Goal: Task Accomplishment & Management: Manage account settings

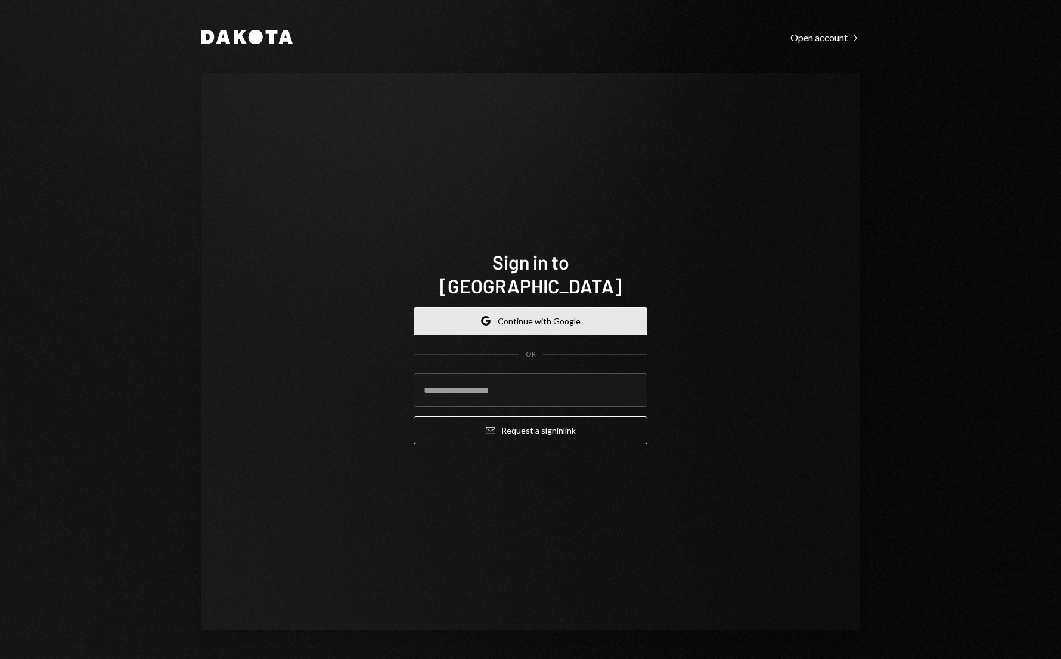
click at [479, 321] on button "Google Continue with Google" at bounding box center [531, 321] width 234 height 28
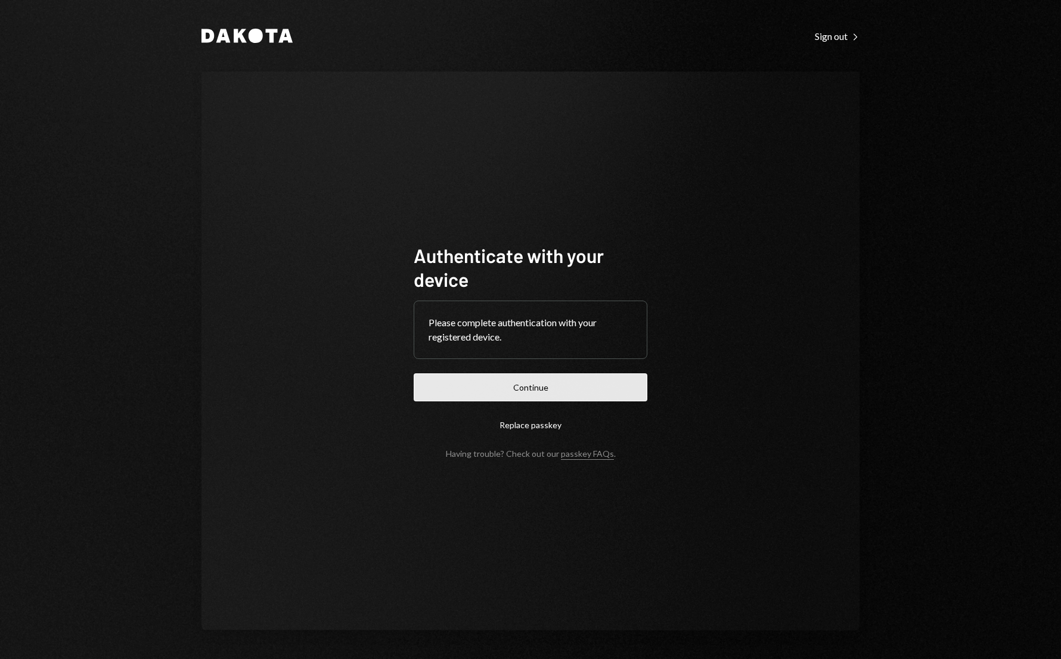
click at [518, 386] on button "Continue" at bounding box center [531, 387] width 234 height 28
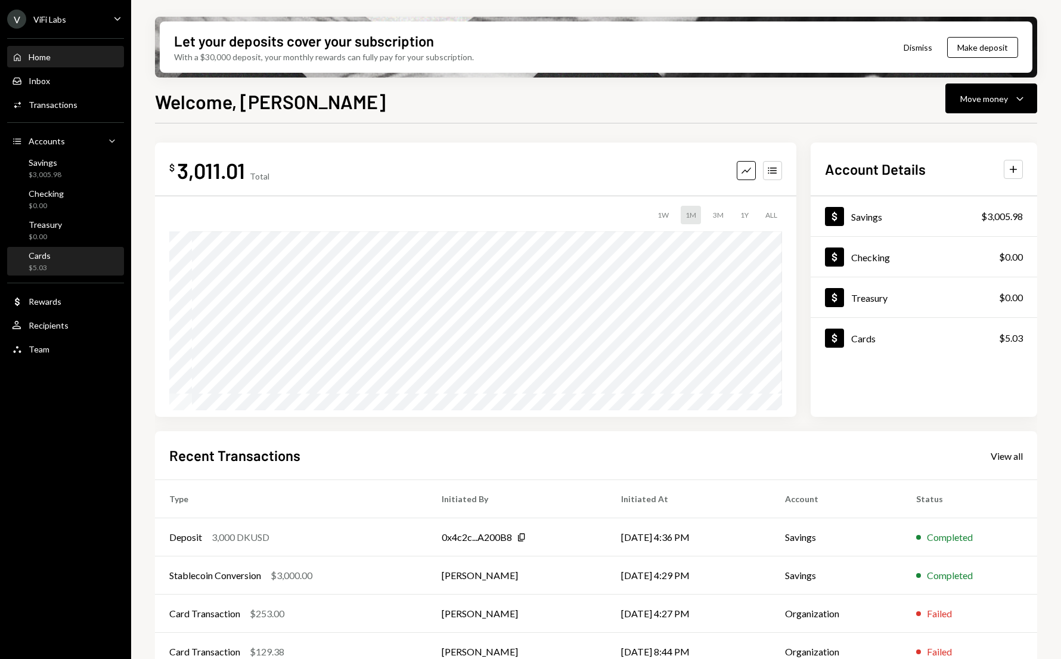
click at [38, 265] on div "$5.03" at bounding box center [40, 268] width 22 height 10
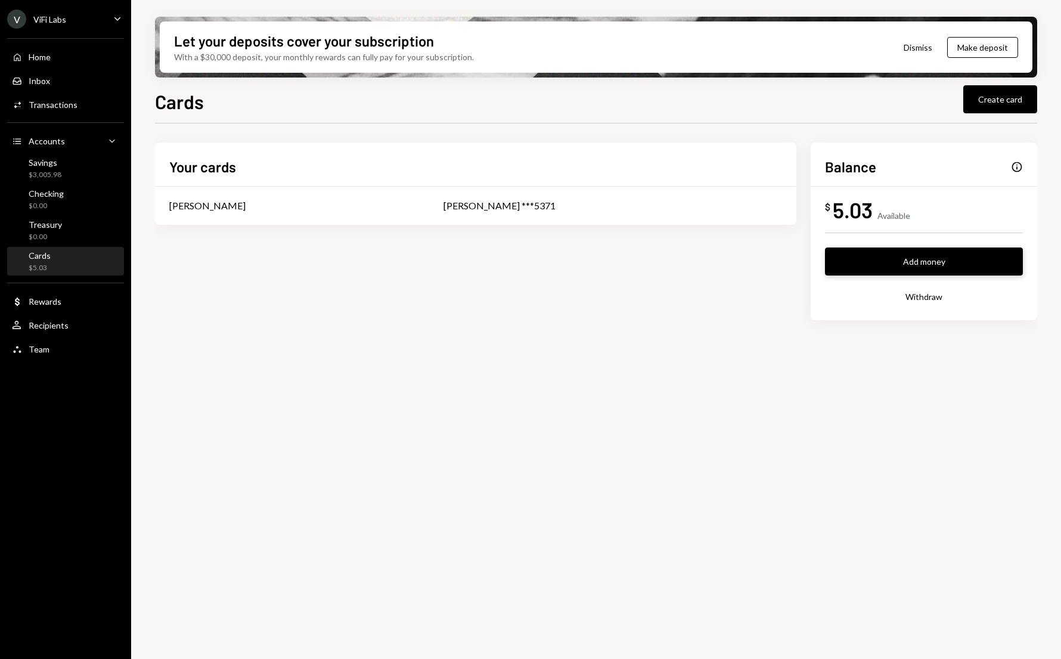
click at [879, 266] on button "Add money" at bounding box center [924, 261] width 198 height 28
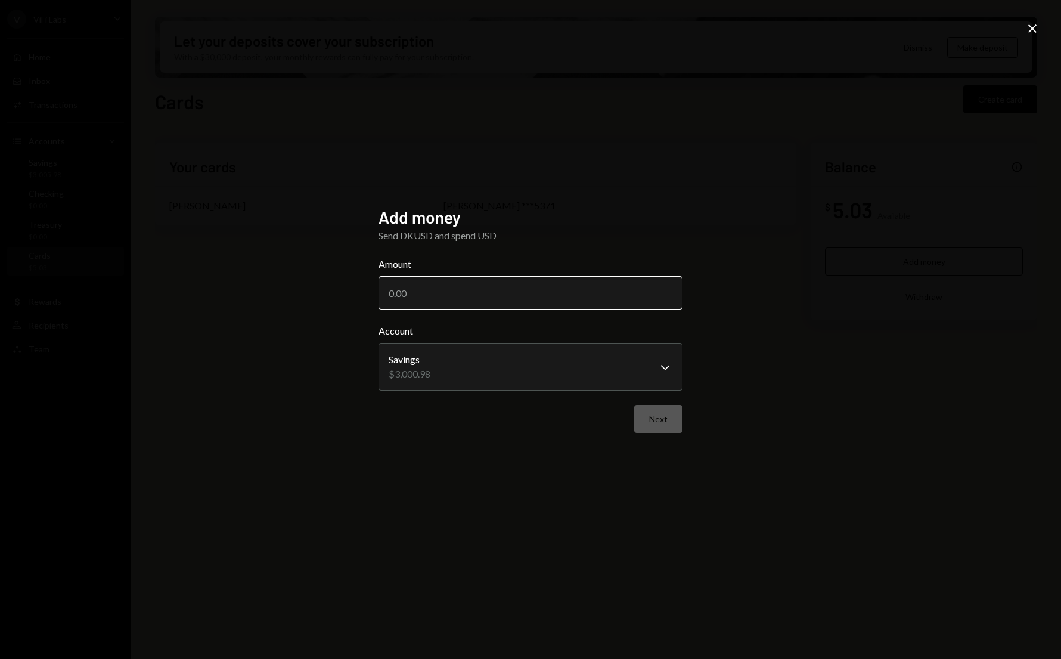
click at [504, 292] on input "Amount" at bounding box center [531, 292] width 304 height 33
type input "3000"
click at [656, 426] on button "Next" at bounding box center [658, 419] width 48 height 28
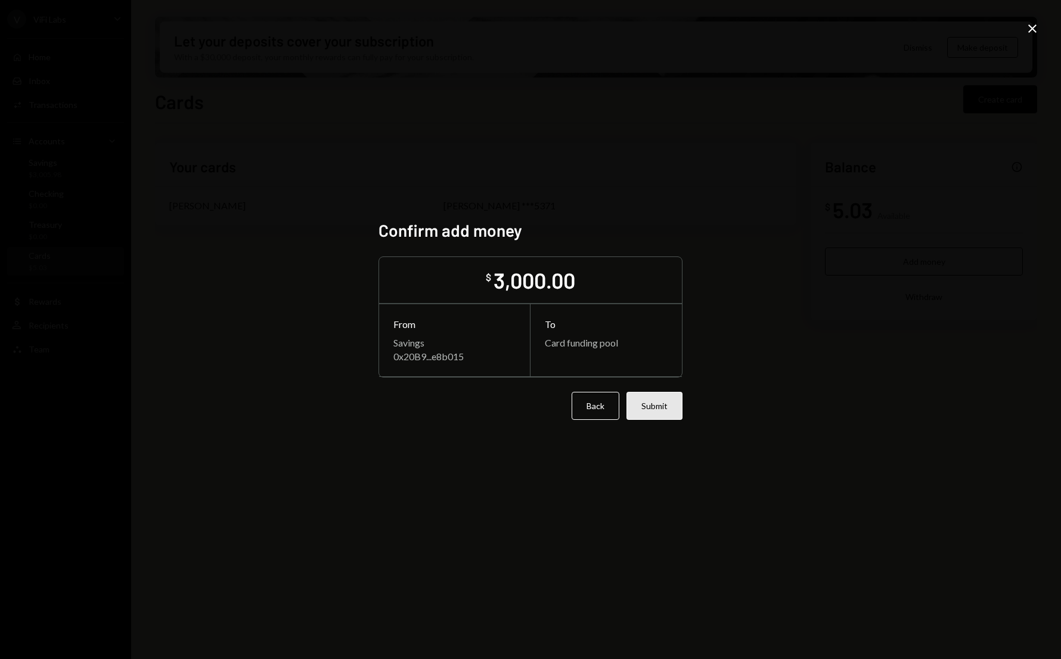
click at [650, 410] on button "Submit" at bounding box center [655, 406] width 56 height 28
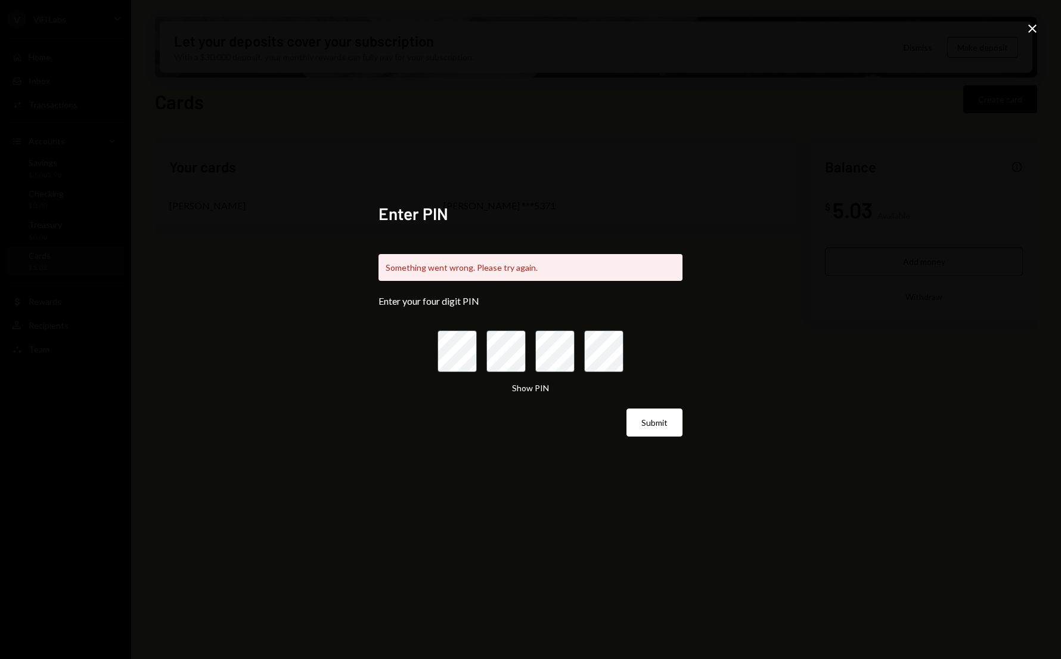
click at [1031, 30] on icon at bounding box center [1032, 28] width 8 height 8
click at [1031, 30] on div "Let your deposits cover your subscription With a $30,000 deposit, your monthly …" at bounding box center [596, 46] width 873 height 51
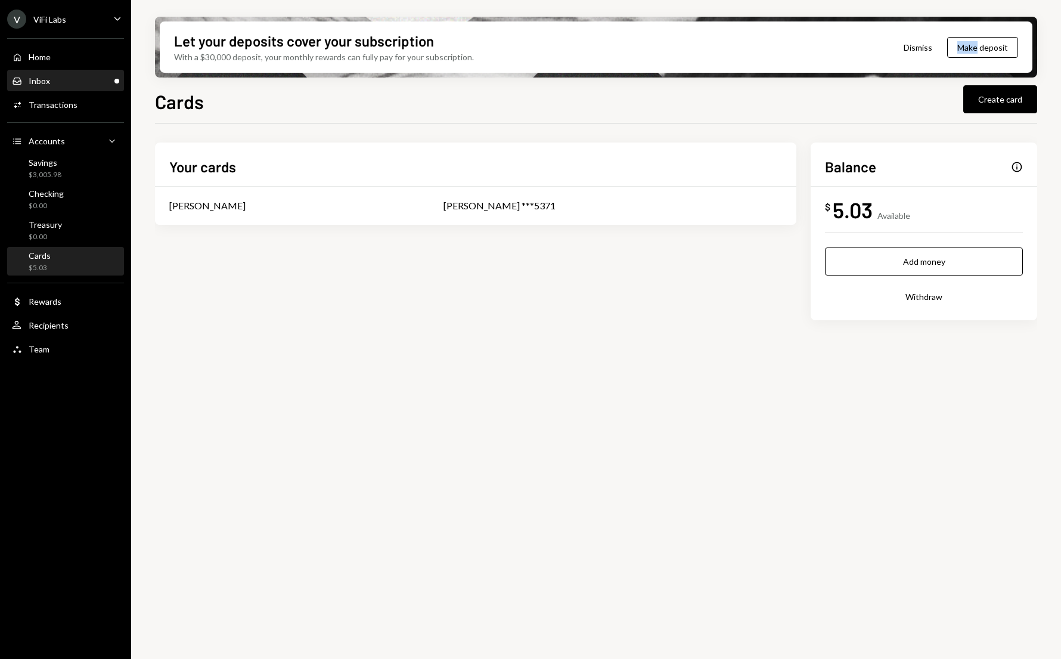
click at [49, 83] on div "Inbox Inbox" at bounding box center [65, 81] width 107 height 11
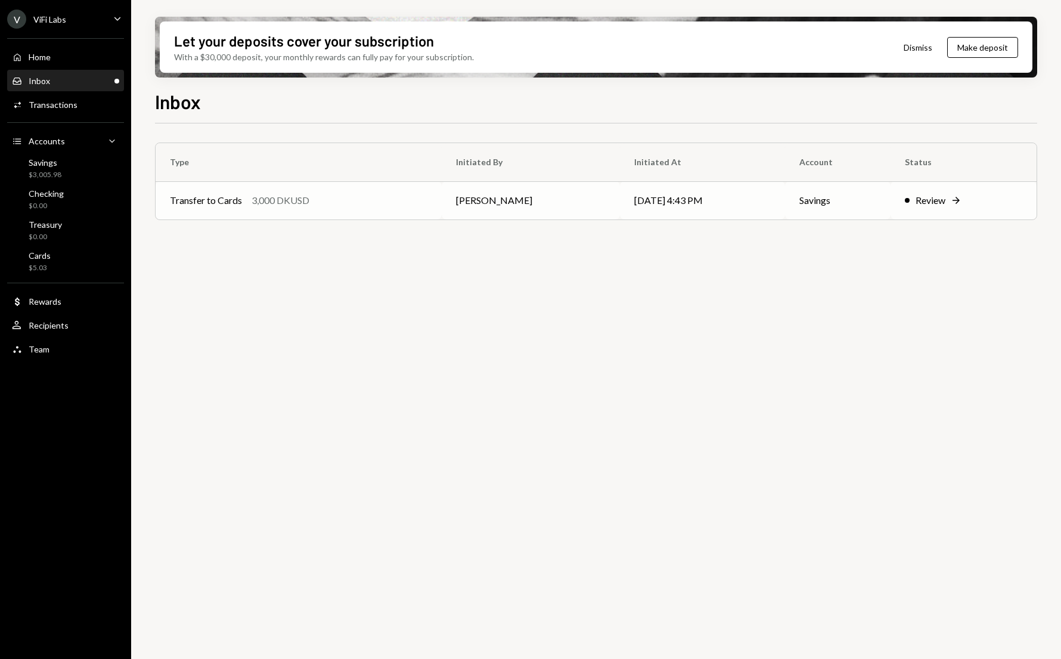
click at [620, 211] on td "[DATE] 4:43 PM" at bounding box center [702, 200] width 165 height 38
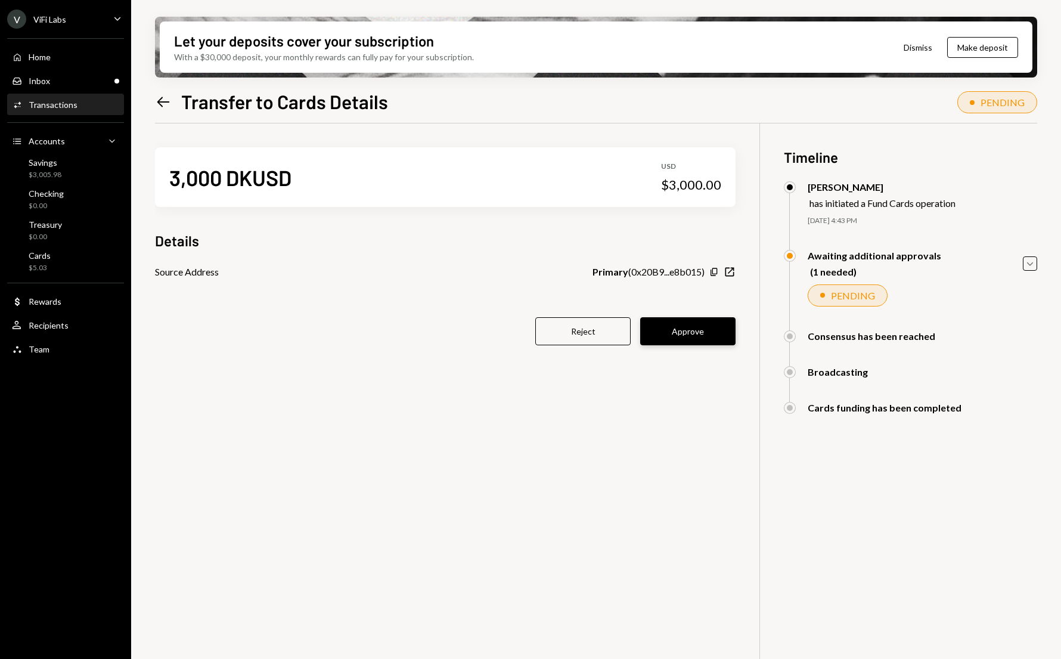
click at [683, 331] on button "Approve" at bounding box center [687, 331] width 95 height 28
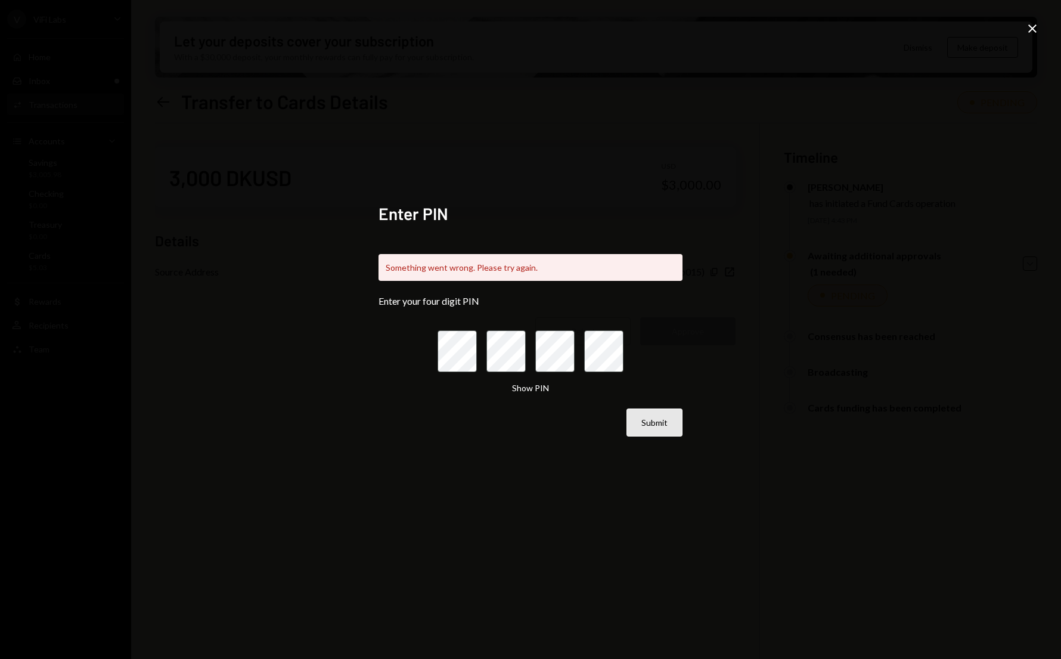
click at [653, 419] on button "Submit" at bounding box center [655, 422] width 56 height 28
click at [1030, 27] on icon at bounding box center [1032, 28] width 8 height 8
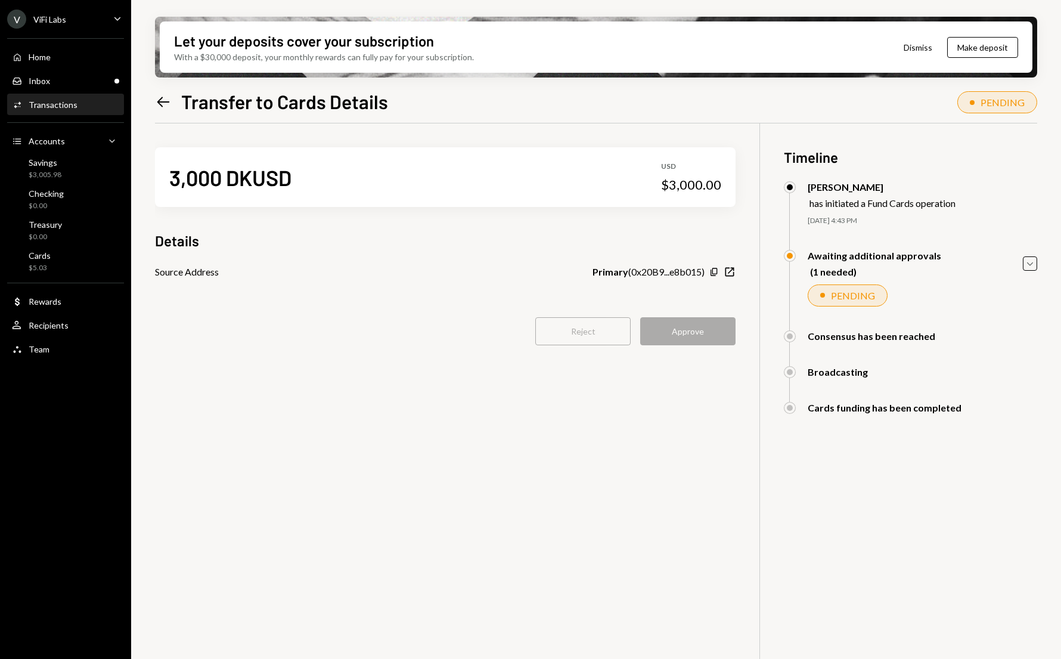
click at [612, 413] on div "3,000 DKUSD USD $3,000.00 Details Source Address Primary ( 0x20B9...e8b015 ) Co…" at bounding box center [596, 452] width 882 height 659
click at [679, 330] on button "Approve" at bounding box center [687, 331] width 95 height 28
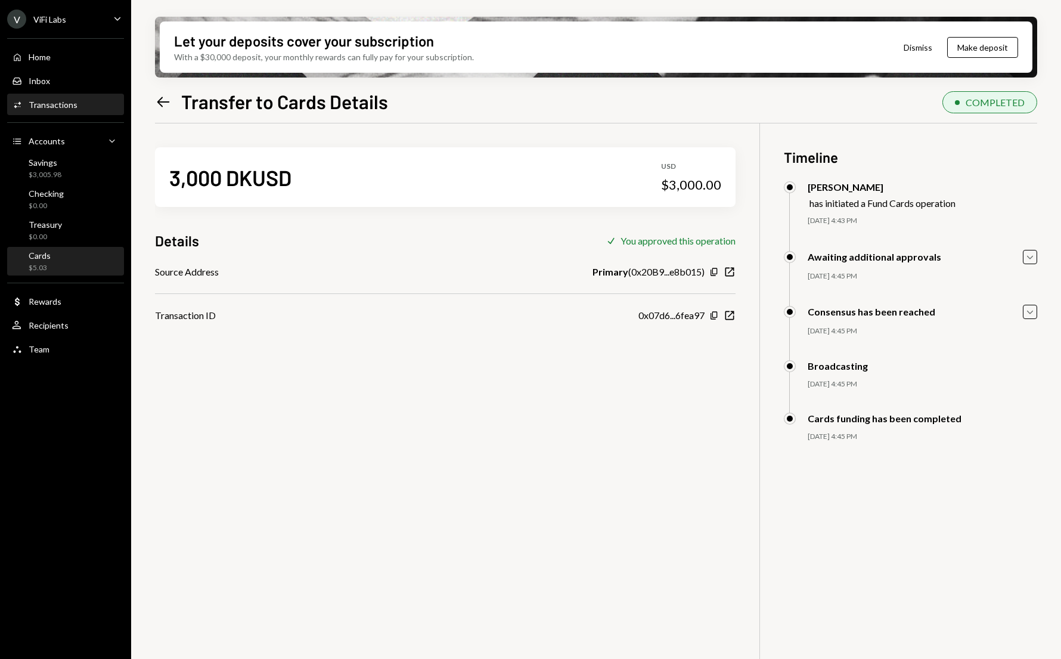
click at [55, 258] on div "Cards $5.03" at bounding box center [65, 261] width 107 height 23
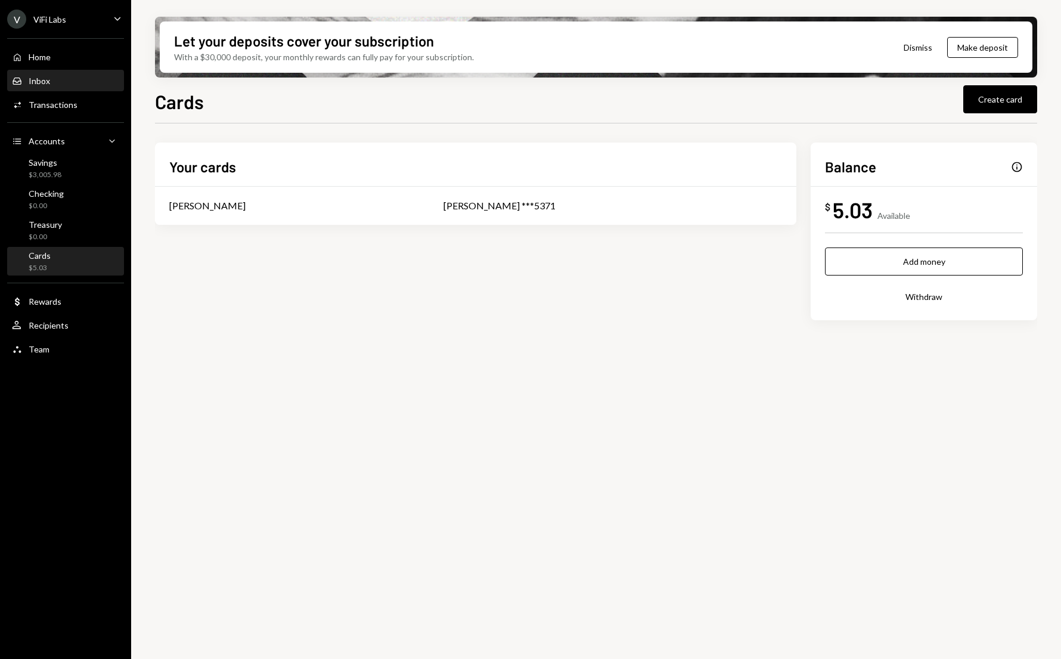
click at [44, 80] on div "Inbox" at bounding box center [39, 81] width 21 height 10
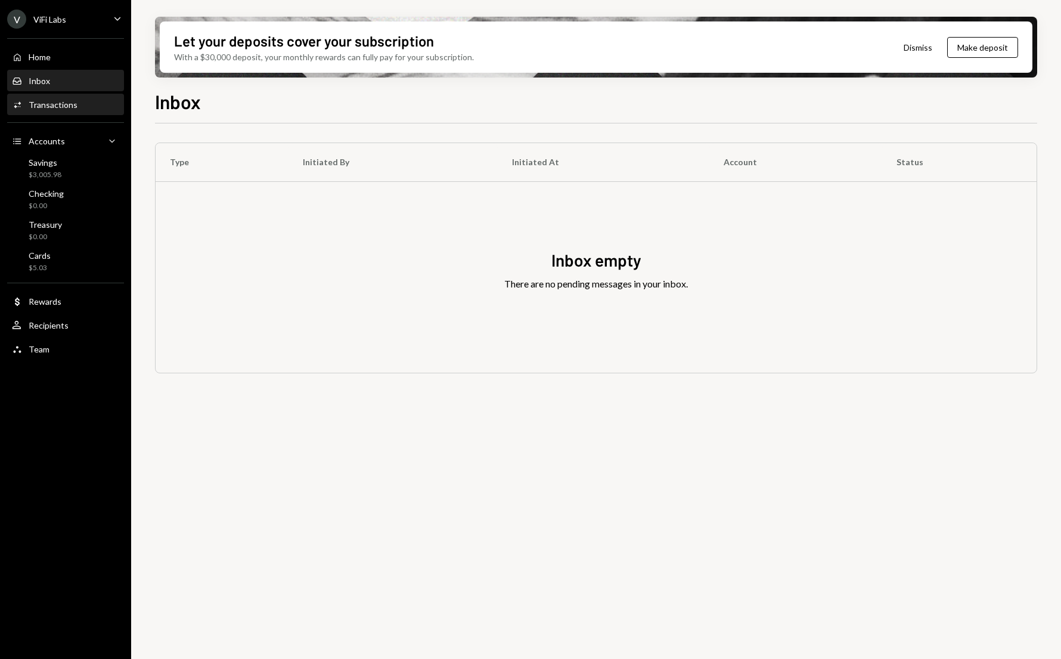
click at [43, 106] on div "Transactions" at bounding box center [53, 105] width 49 height 10
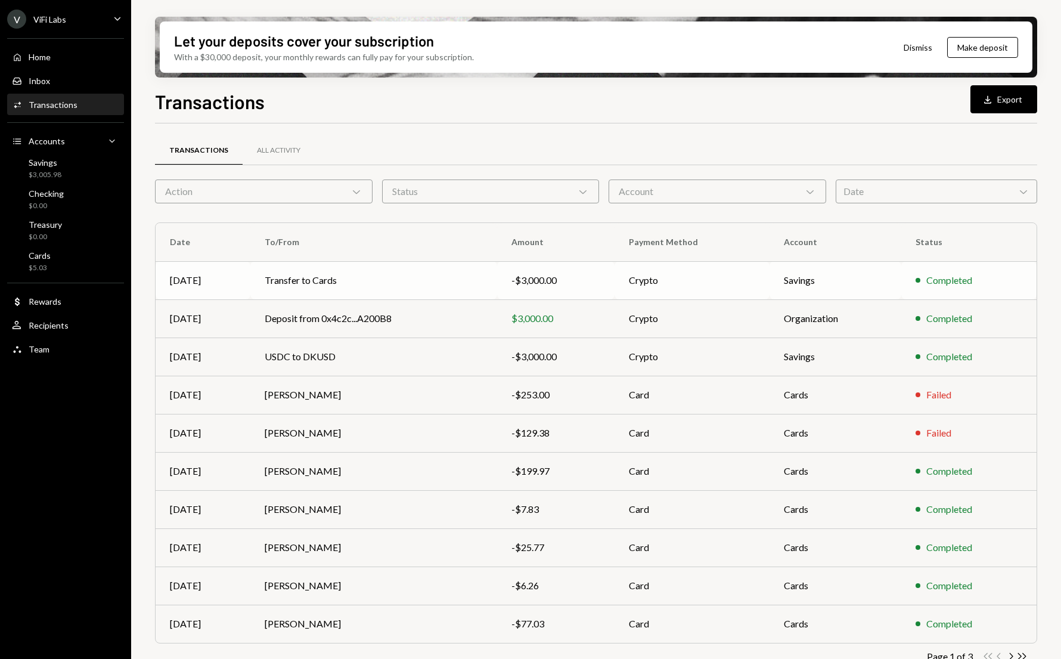
click at [387, 286] on td "Transfer to Cards" at bounding box center [373, 280] width 247 height 38
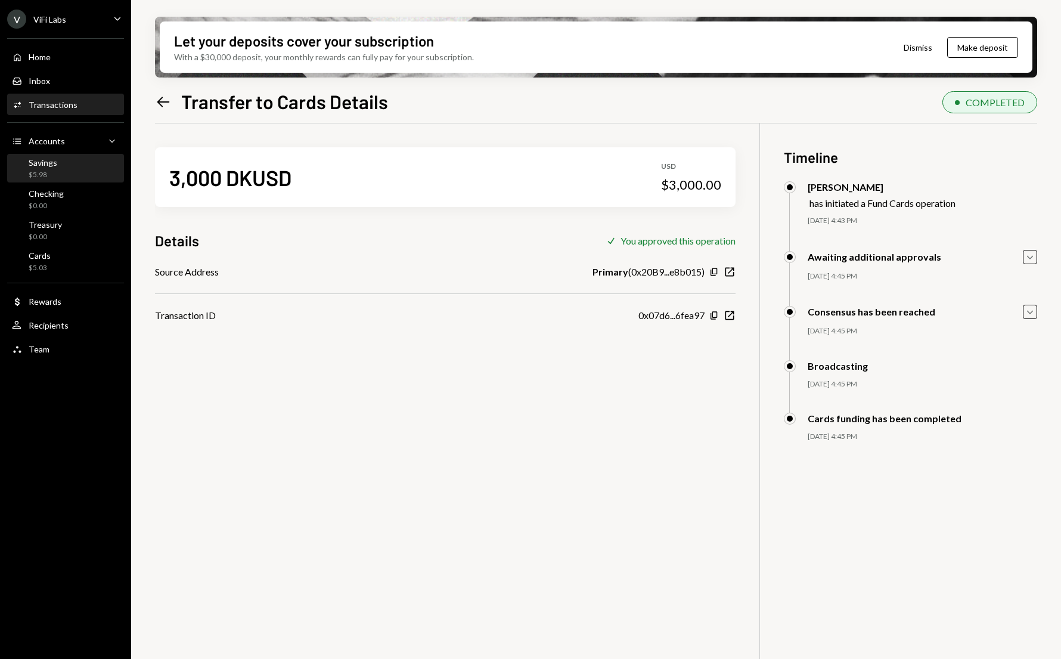
click at [73, 169] on div "Savings $5.98" at bounding box center [65, 168] width 107 height 23
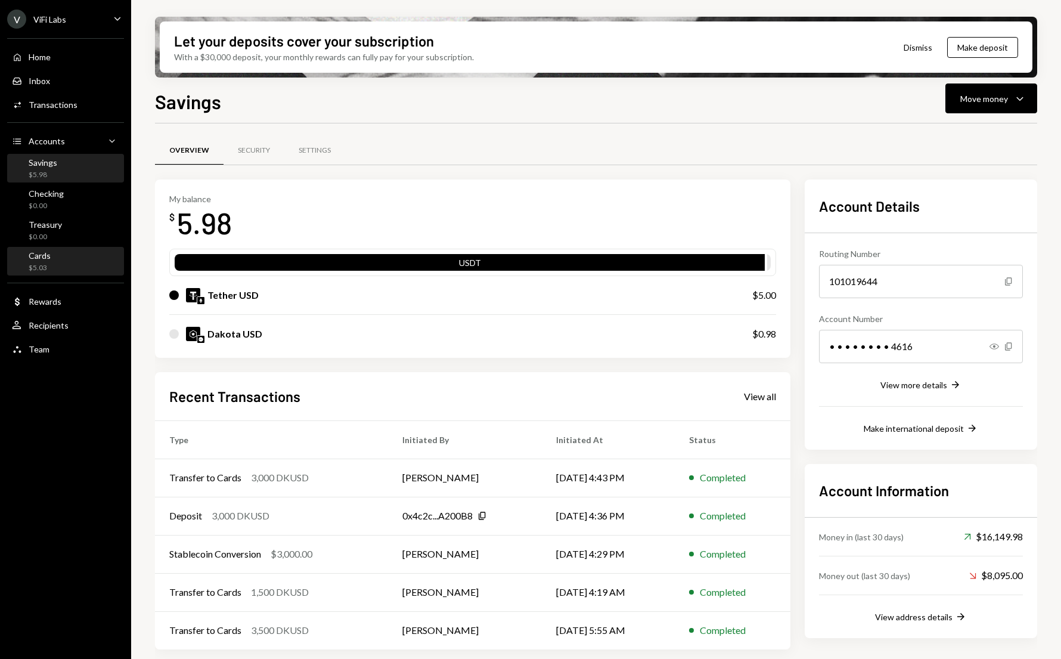
click at [42, 265] on div "$5.03" at bounding box center [40, 268] width 22 height 10
